Goal: Information Seeking & Learning: Get advice/opinions

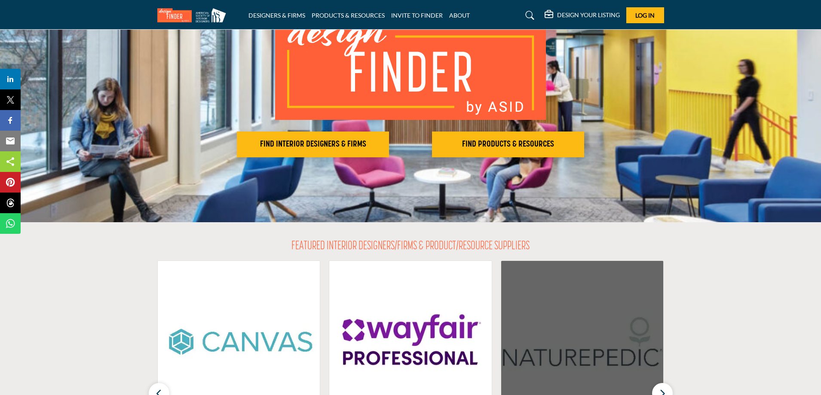
scroll to position [258, 0]
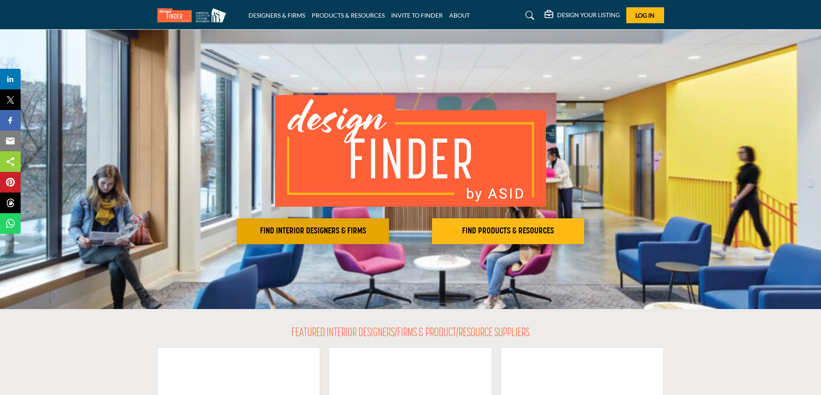
click at [345, 230] on h2 "FIND INTERIOR DESIGNERS & FIRMS" at bounding box center [312, 231] width 147 height 10
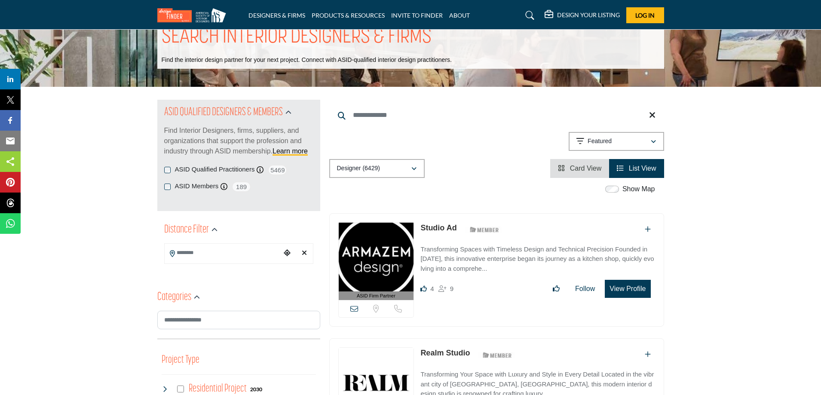
scroll to position [43, 0]
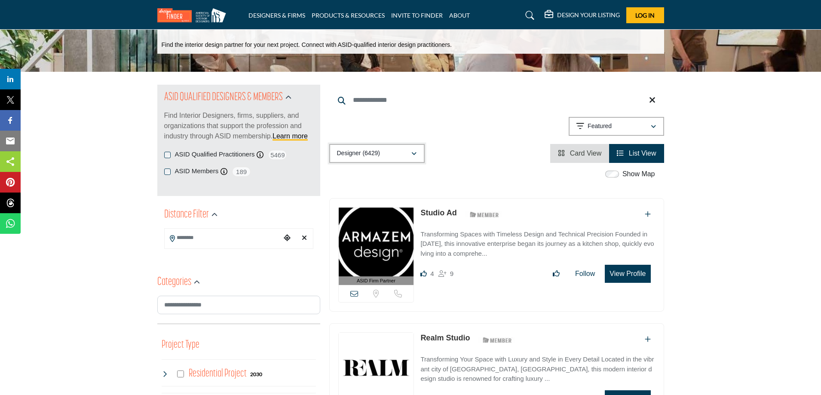
click at [393, 158] on div "Designer (6429)" at bounding box center [374, 153] width 74 height 10
click at [215, 245] on input "Search Location" at bounding box center [223, 238] width 116 height 17
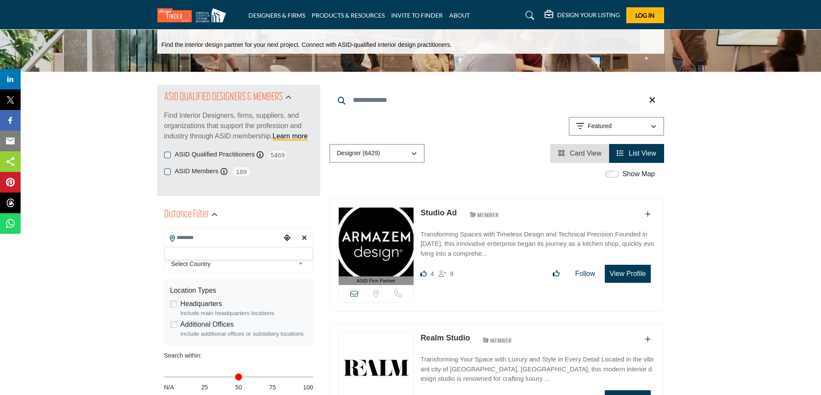
click at [290, 239] on icon "Choose your current location" at bounding box center [287, 237] width 7 height 7
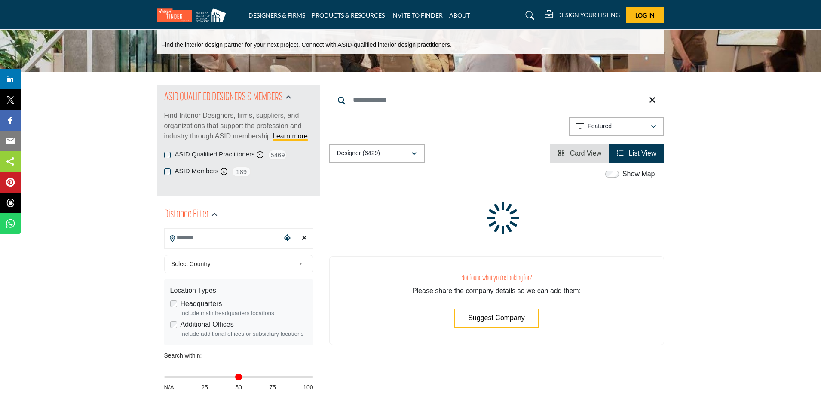
click at [304, 240] on icon "Clear search location" at bounding box center [304, 237] width 5 height 7
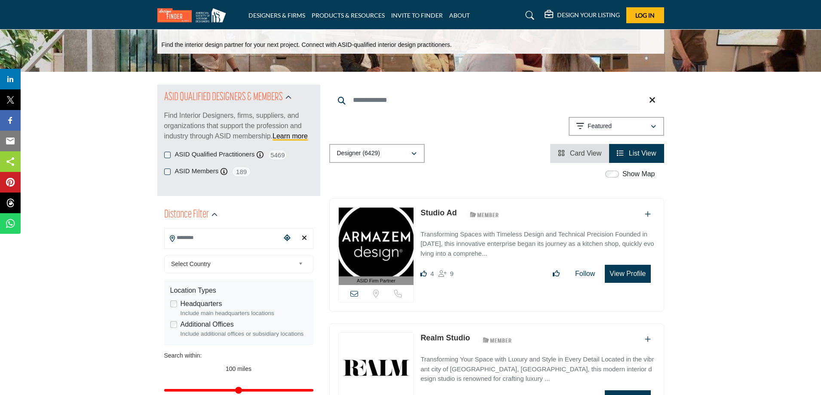
type input "***"
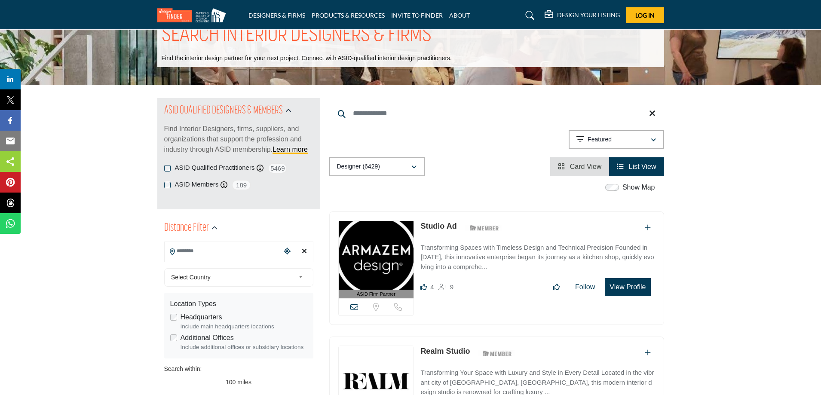
scroll to position [86, 0]
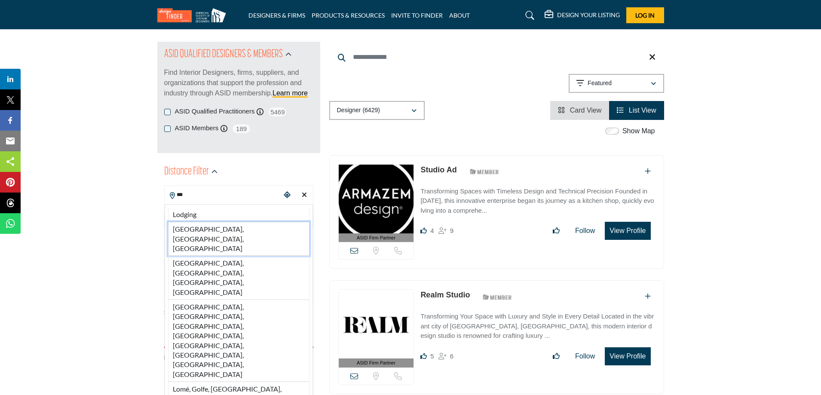
click at [238, 235] on li "Los Angeles, CA, USA" at bounding box center [238, 239] width 141 height 34
click at [207, 230] on div "Select Country" at bounding box center [238, 221] width 149 height 18
type input "**********"
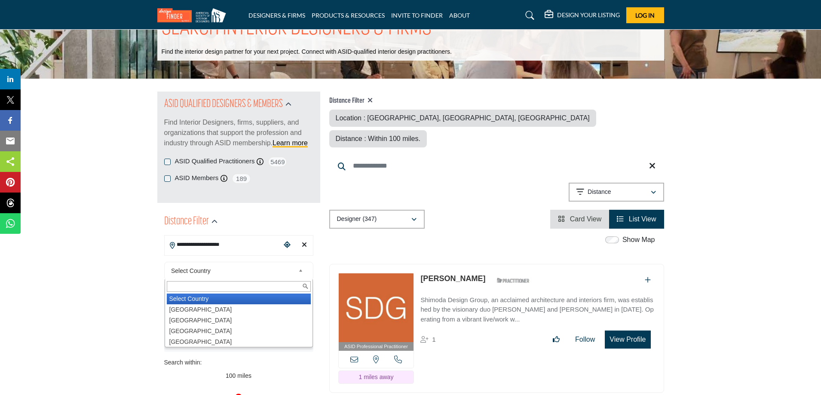
scroll to position [86, 0]
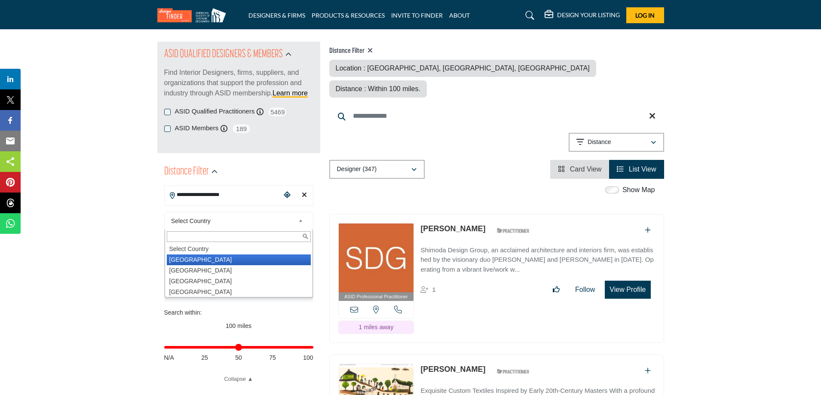
click at [184, 258] on li "United States" at bounding box center [239, 260] width 144 height 11
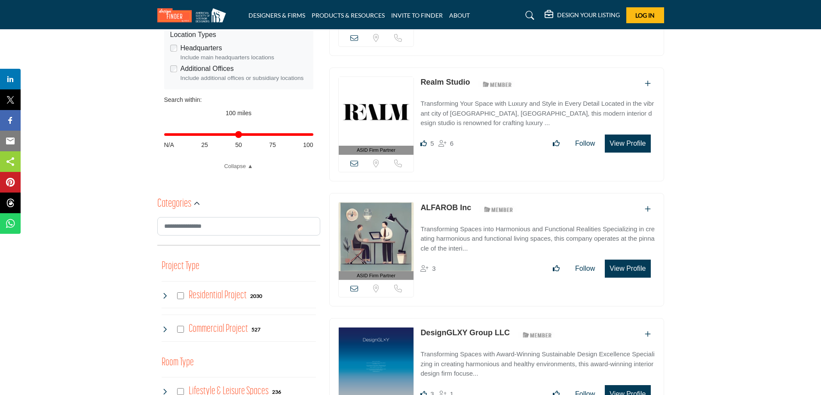
scroll to position [301, 0]
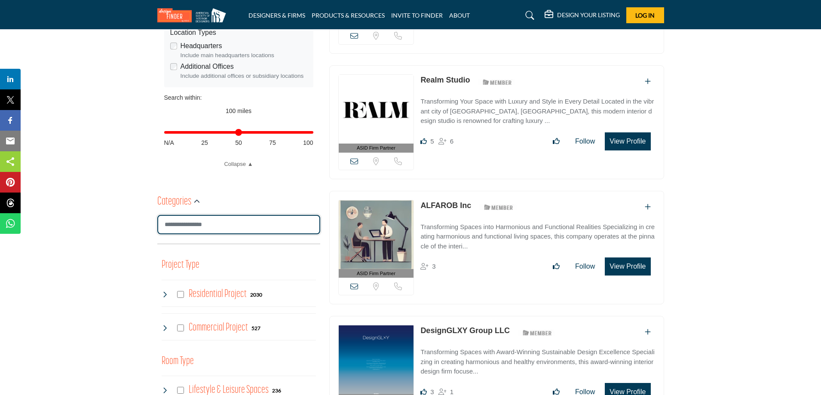
click at [211, 230] on input "Search Category" at bounding box center [238, 224] width 163 height 19
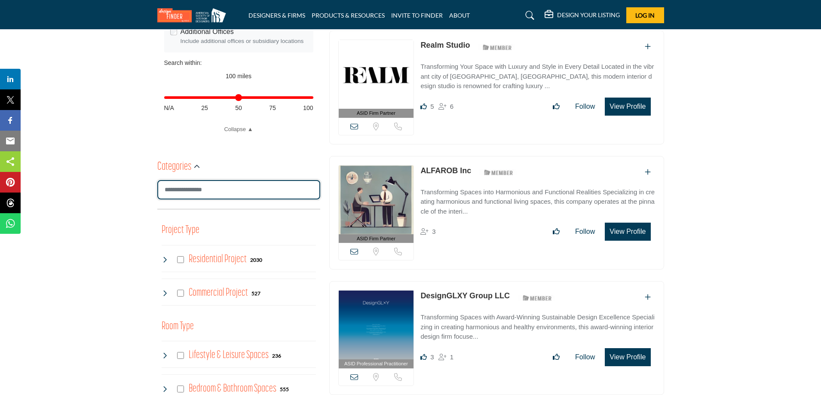
scroll to position [387, 0]
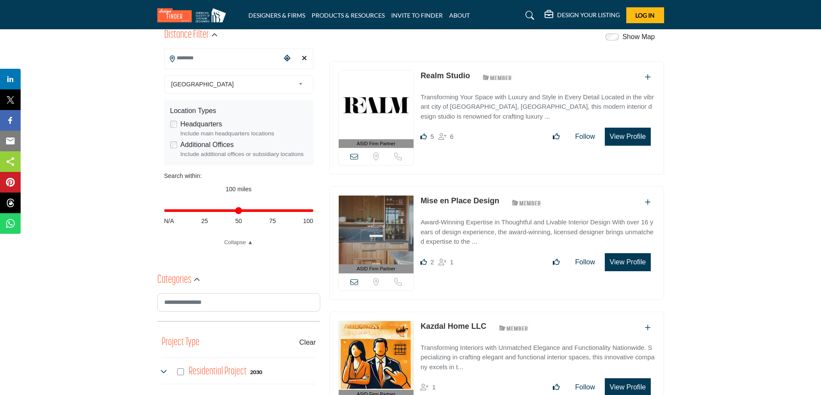
scroll to position [430, 0]
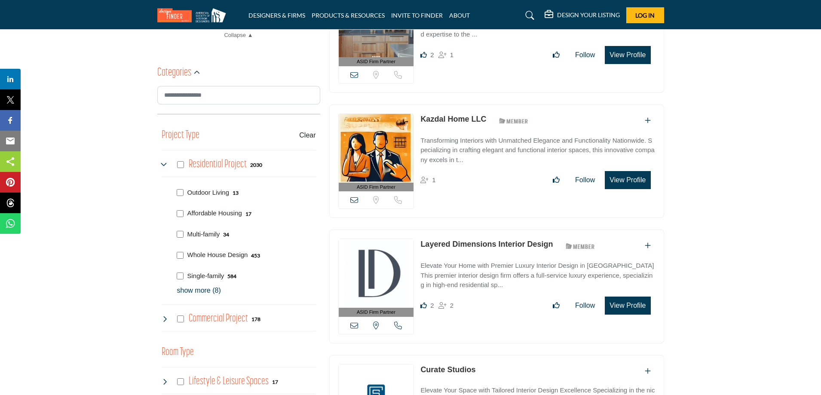
click at [179, 324] on div "Commercial Project 178" at bounding box center [211, 318] width 99 height 15
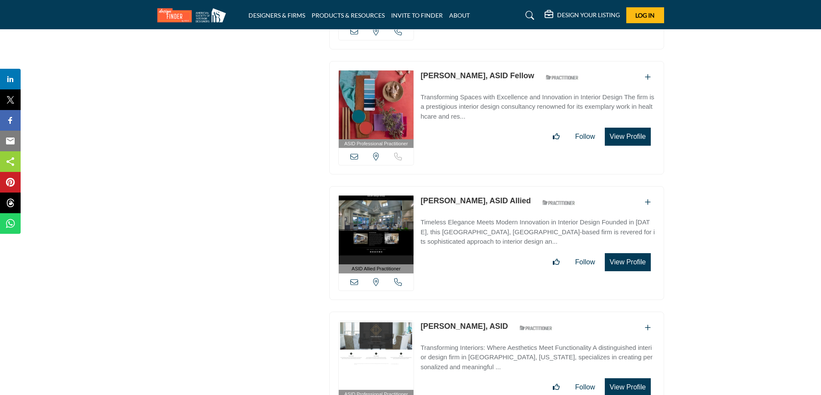
scroll to position [1763, 0]
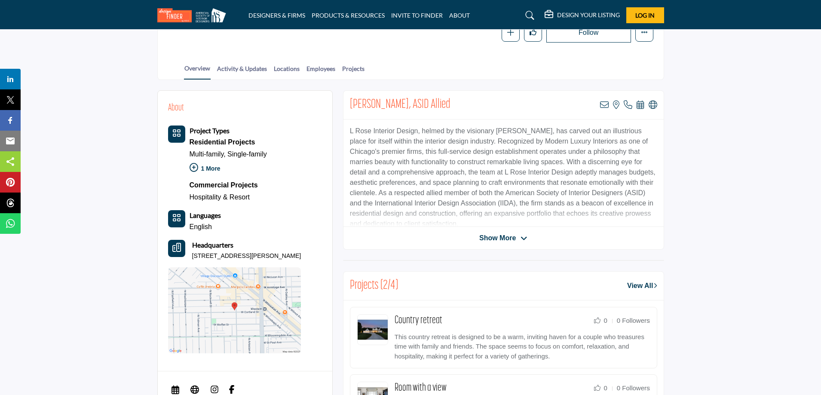
scroll to position [163, 0]
click at [506, 236] on span "Show More" at bounding box center [497, 238] width 37 height 10
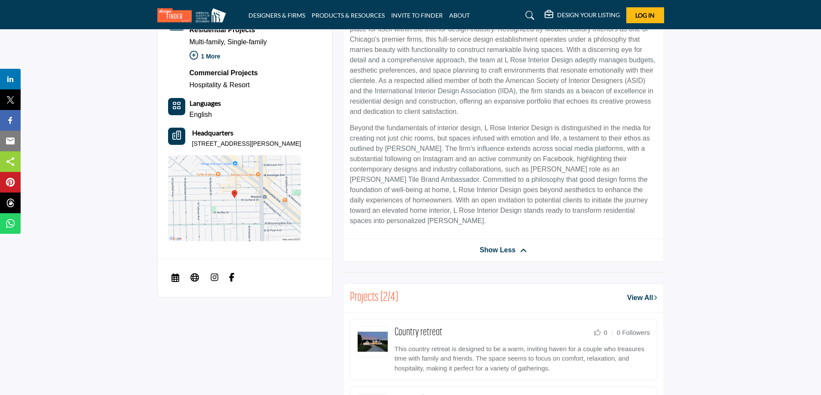
scroll to position [378, 0]
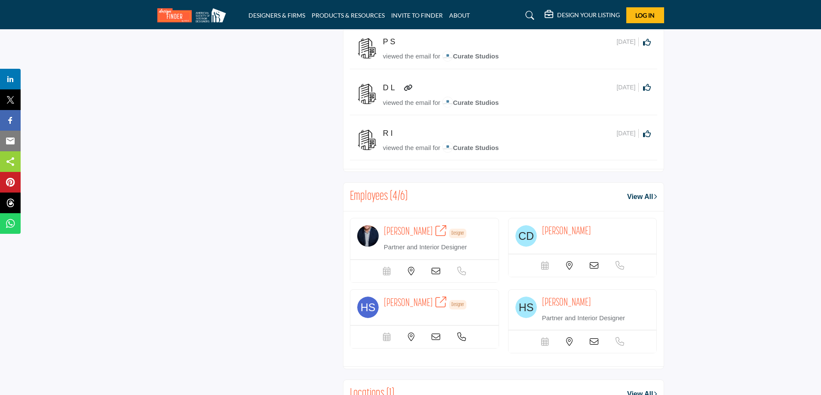
scroll to position [1018, 0]
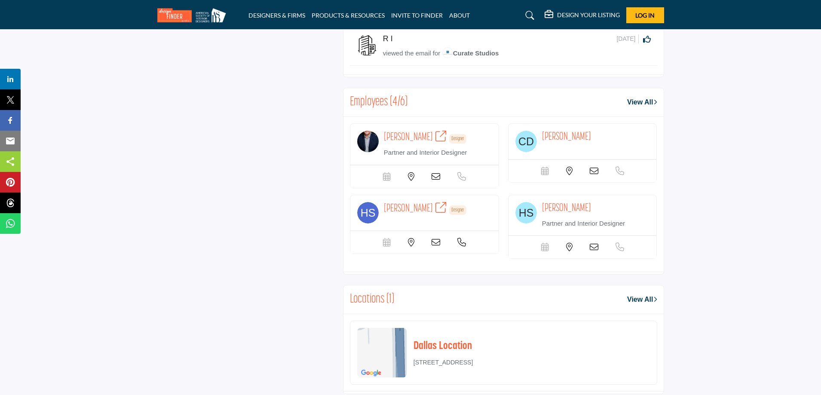
click at [399, 132] on span "[PERSON_NAME]" at bounding box center [408, 137] width 49 height 11
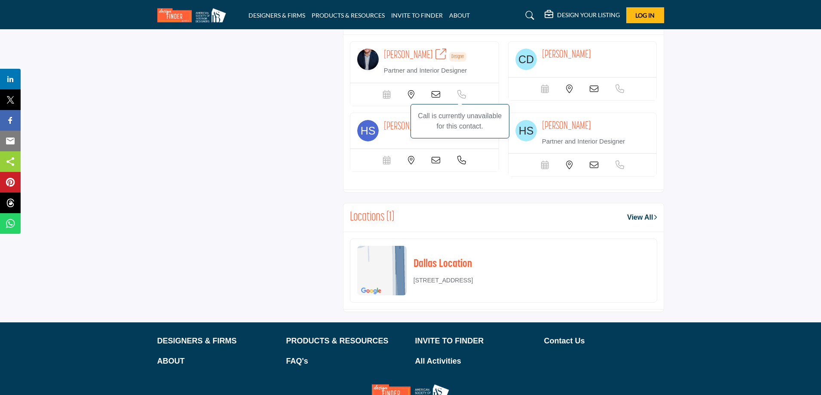
scroll to position [1147, 0]
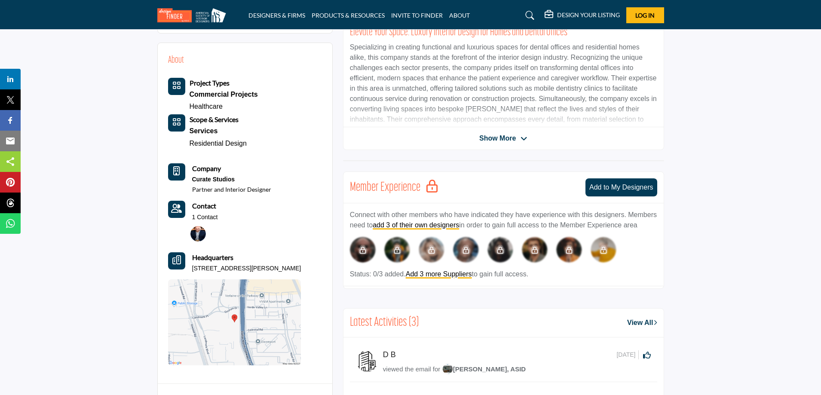
scroll to position [37, 0]
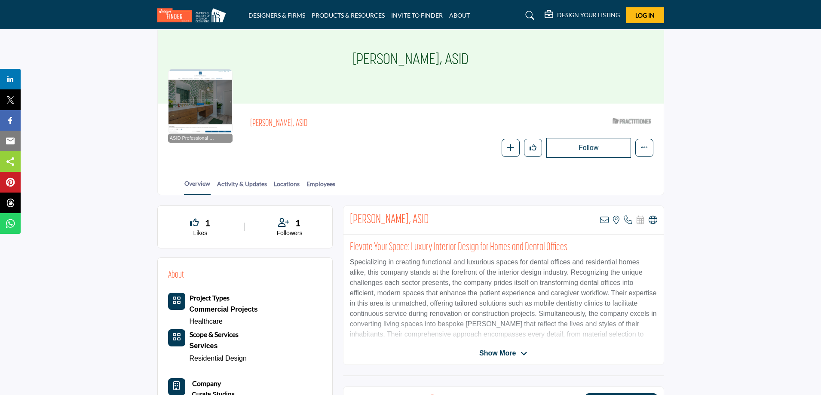
click at [499, 347] on div "[PERSON_NAME], ASID View email address of this listing View the location of thi…" at bounding box center [503, 284] width 321 height 159
click at [500, 355] on span "Show More" at bounding box center [497, 353] width 37 height 10
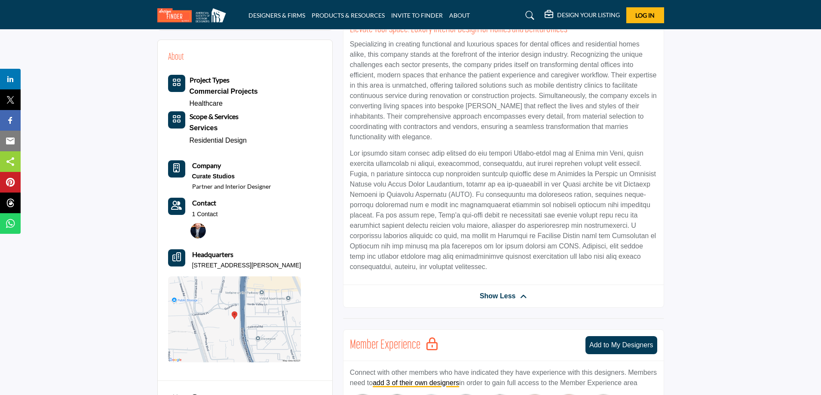
scroll to position [423, 0]
